Goal: Task Accomplishment & Management: Manage account settings

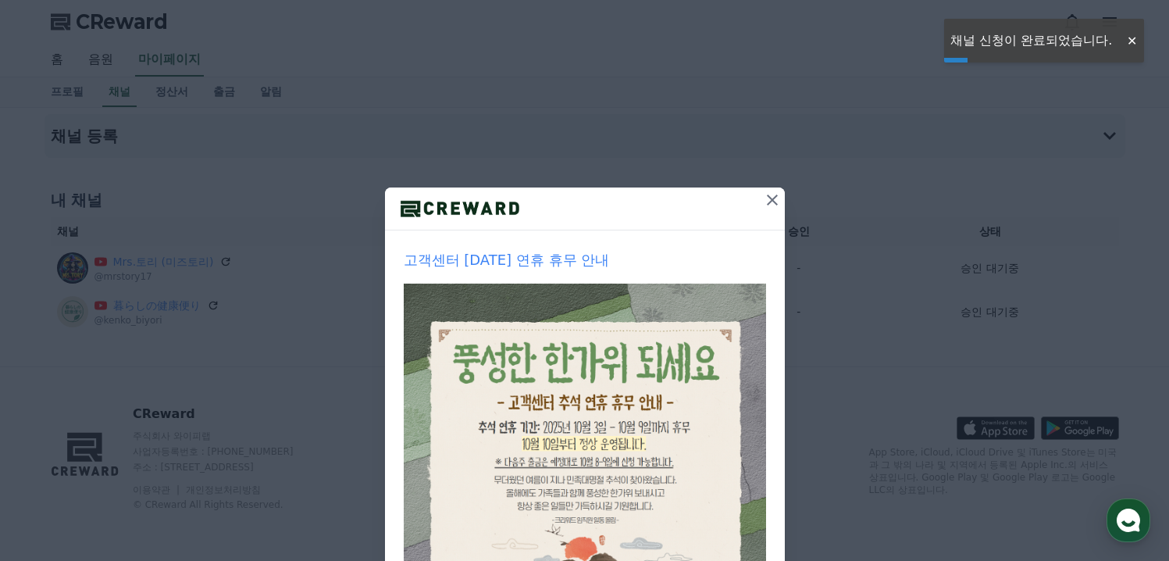
click at [766, 205] on icon at bounding box center [772, 200] width 19 height 19
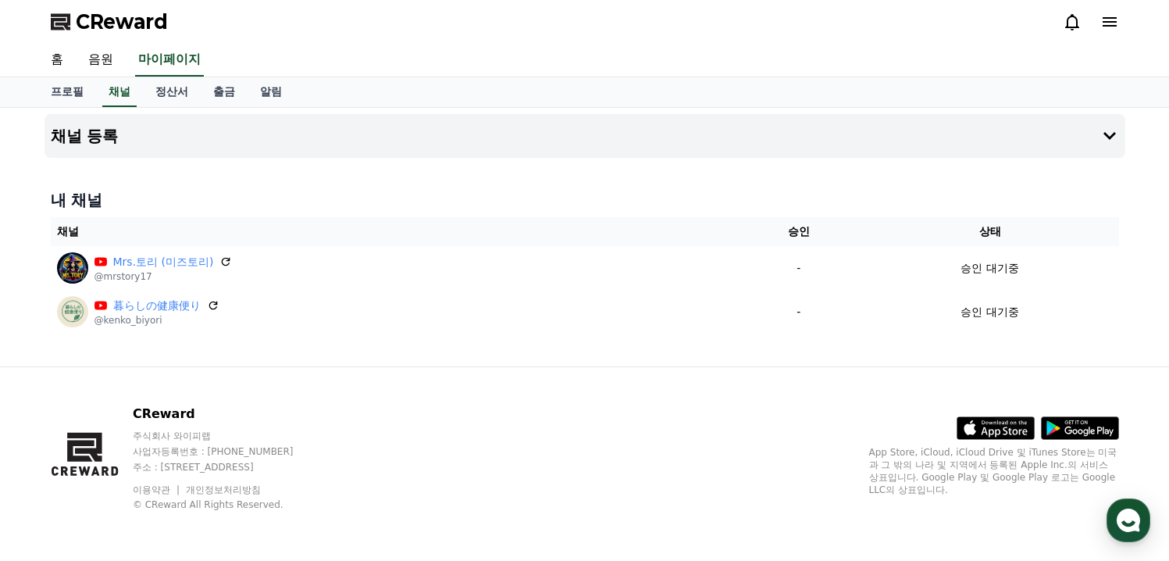
click at [762, 179] on div "채널 등록 내 채널 채널 승인 상태 Mrs.토리 (미즈토리) @mrstory17 - 승인 대기중 暮らしの健康便り @kenko_biyori - …" at bounding box center [585, 237] width 1094 height 259
click at [83, 17] on span "CReward" at bounding box center [122, 21] width 92 height 25
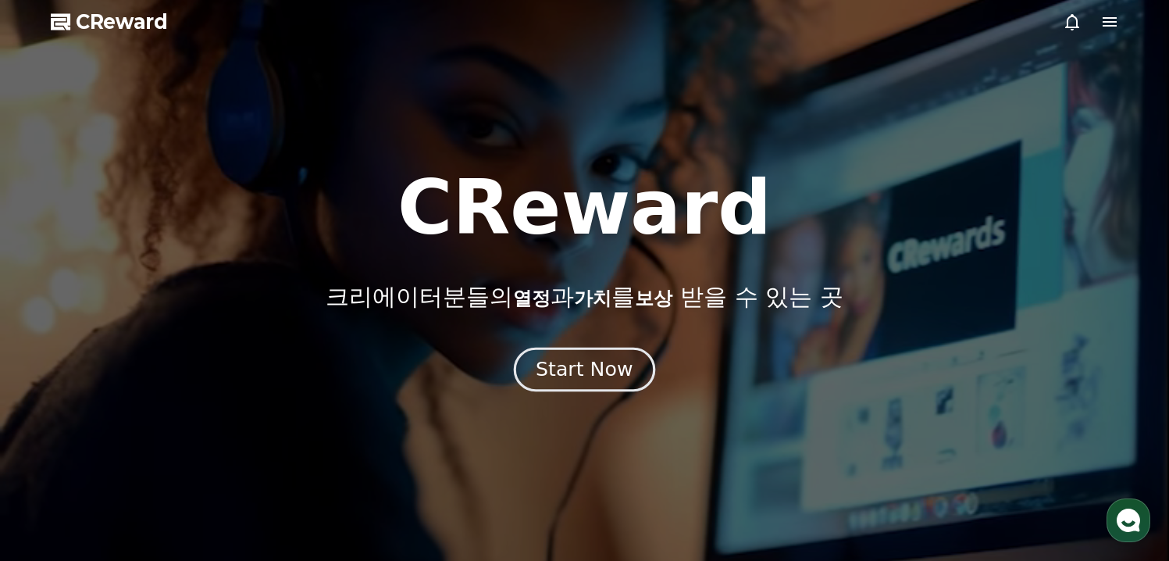
click at [584, 356] on div "Start Now" at bounding box center [584, 369] width 97 height 27
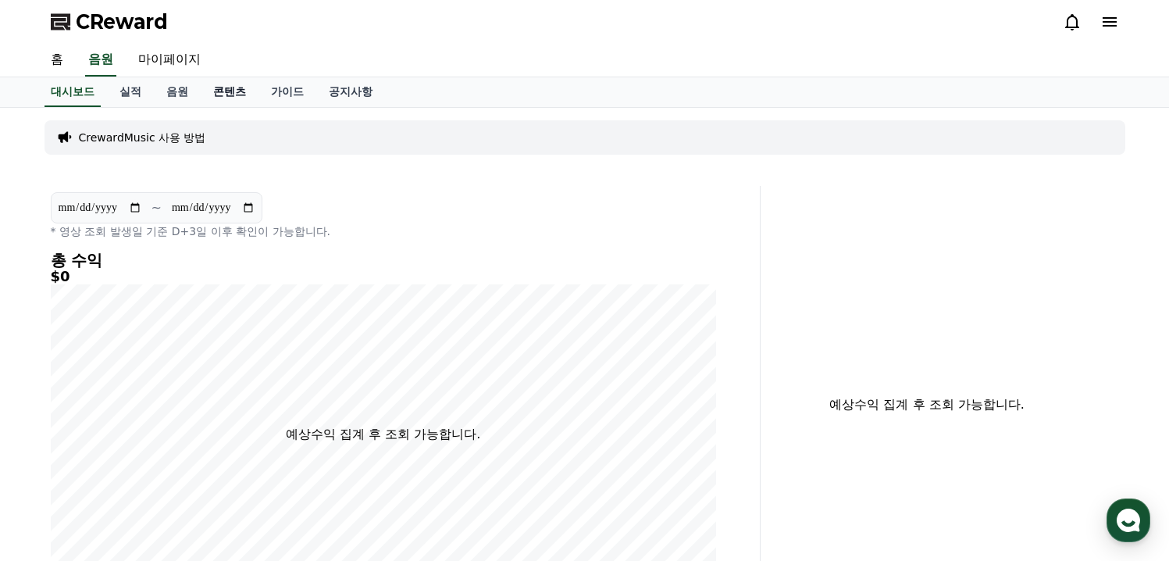
click at [220, 87] on link "콘텐츠" at bounding box center [230, 92] width 58 height 30
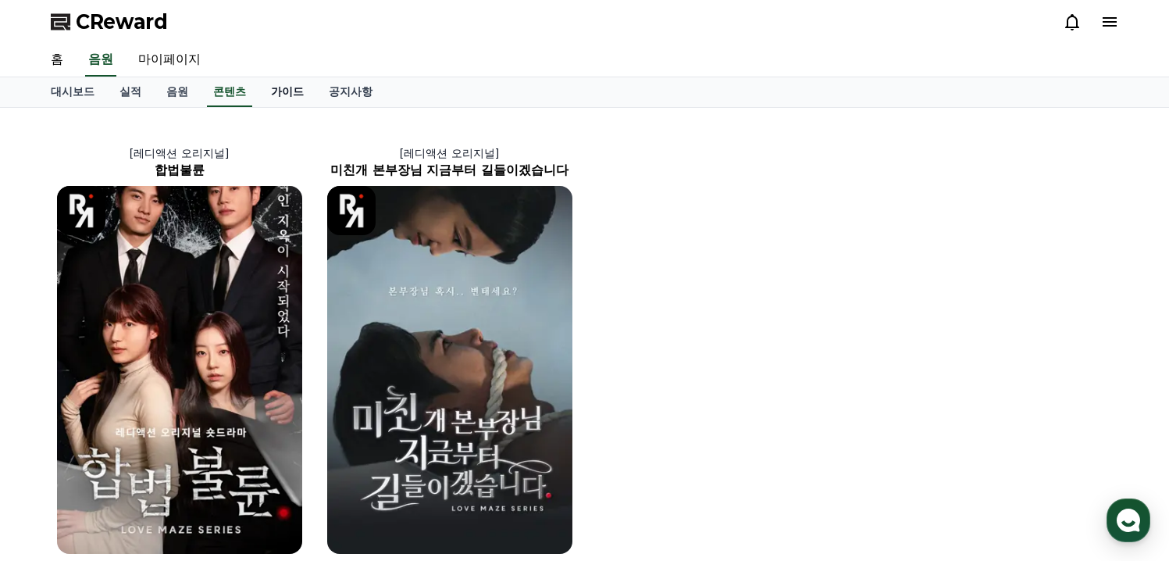
click at [278, 95] on link "가이드" at bounding box center [288, 92] width 58 height 30
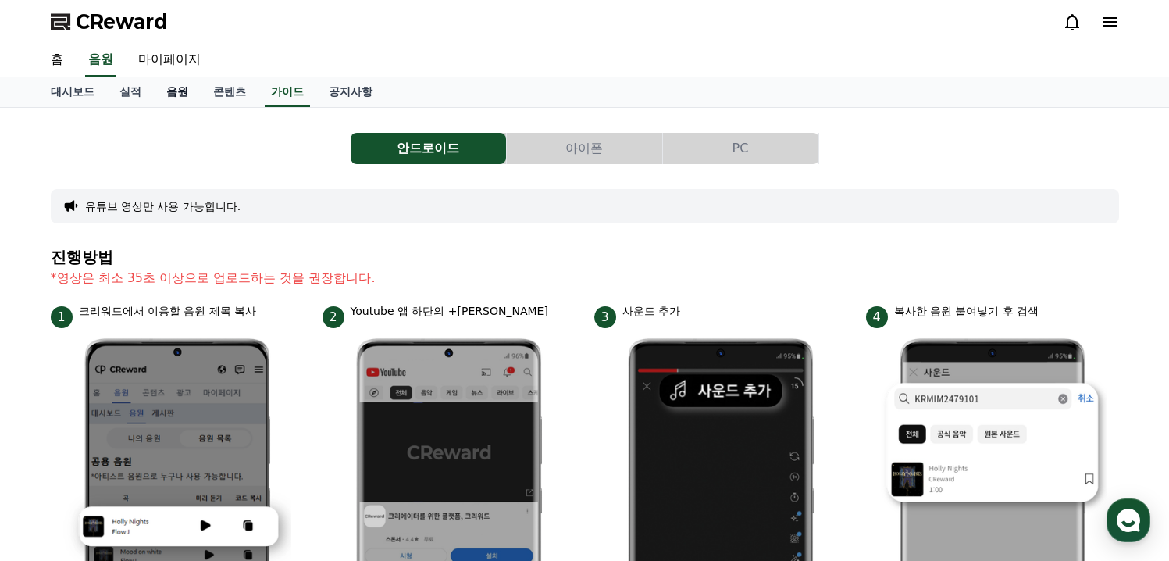
click at [173, 89] on link "음원" at bounding box center [177, 92] width 47 height 30
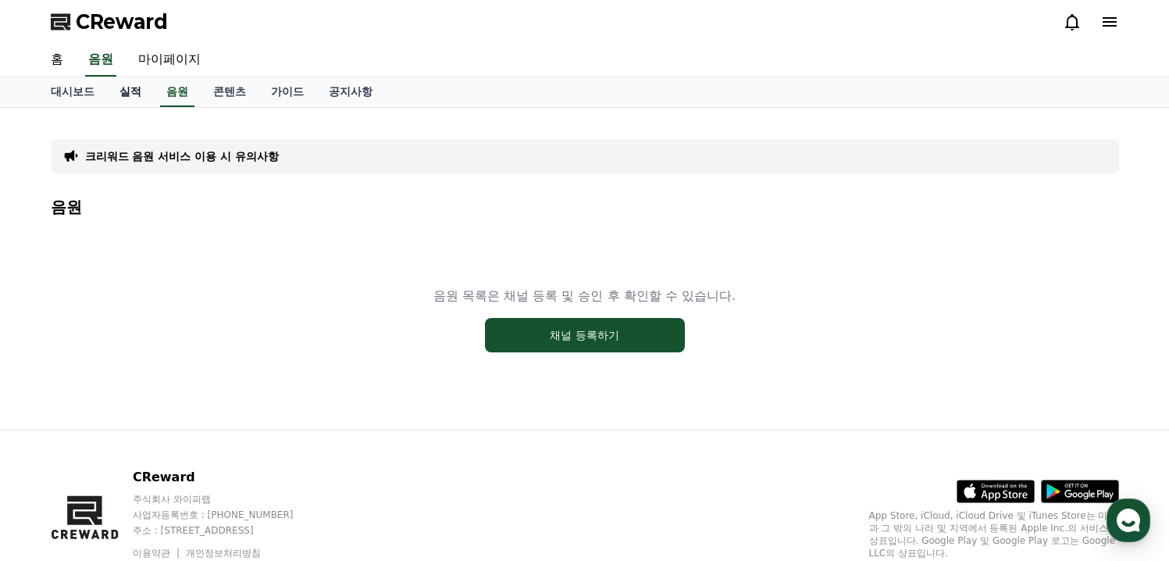
click at [126, 96] on link "실적" at bounding box center [130, 92] width 47 height 30
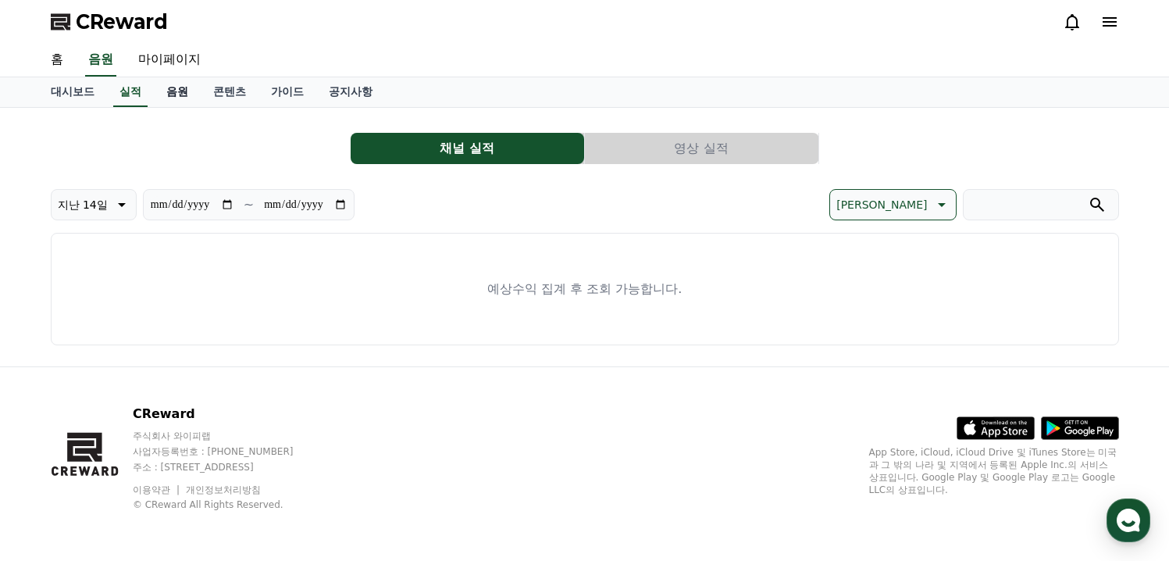
click at [161, 94] on link "음원" at bounding box center [177, 92] width 47 height 30
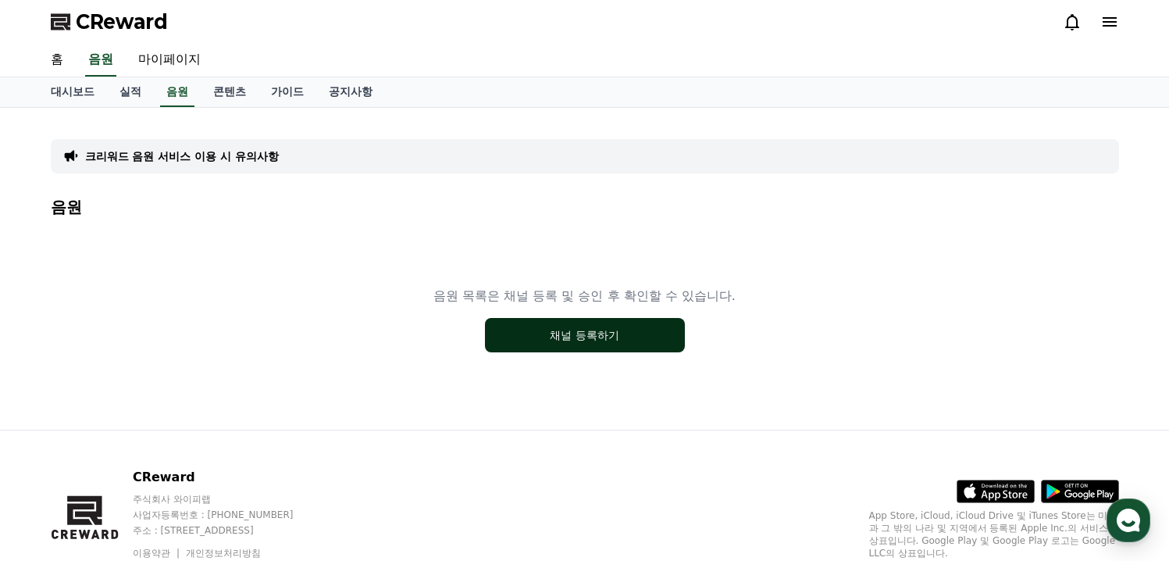
click at [584, 334] on button "채널 등록하기" at bounding box center [585, 335] width 200 height 34
